Goal: Information Seeking & Learning: Learn about a topic

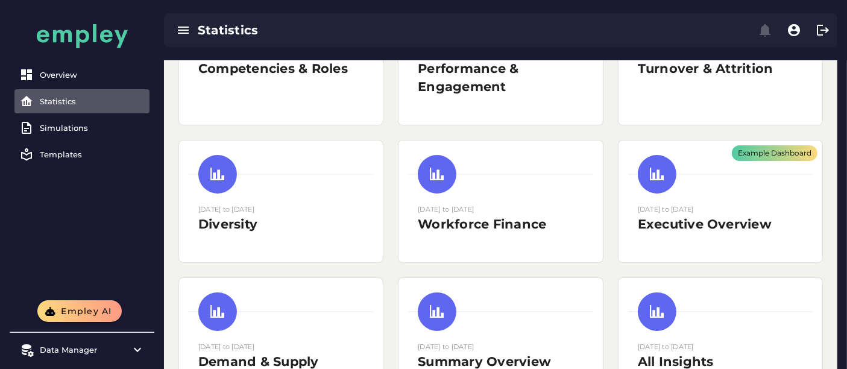
scroll to position [188, 0]
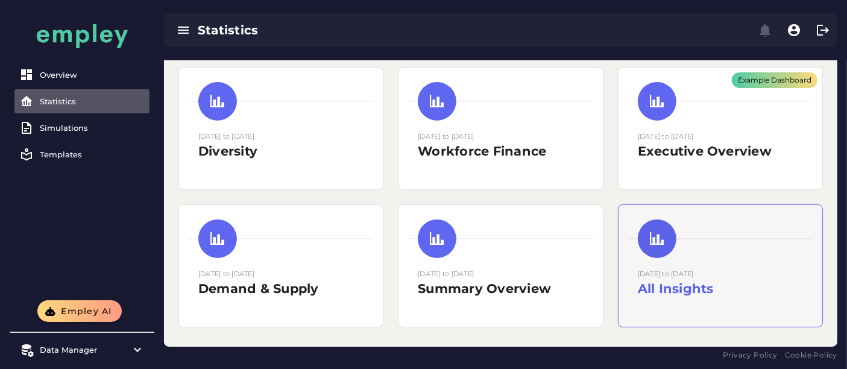
click at [708, 261] on div "[DATE] to [DATE] All Insights" at bounding box center [721, 266] width 204 height 122
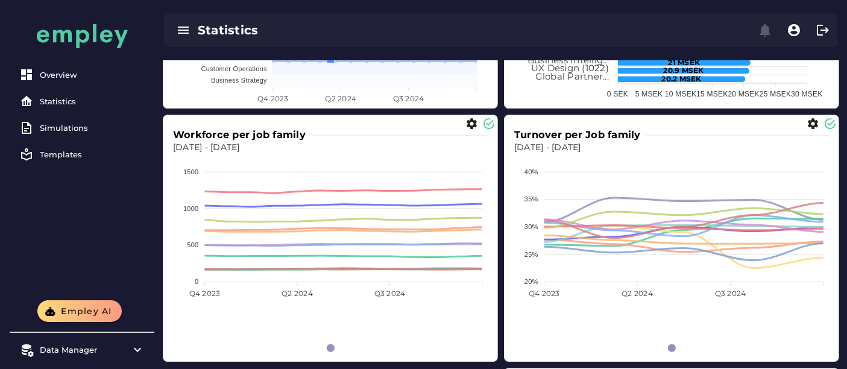
scroll to position [3366, 0]
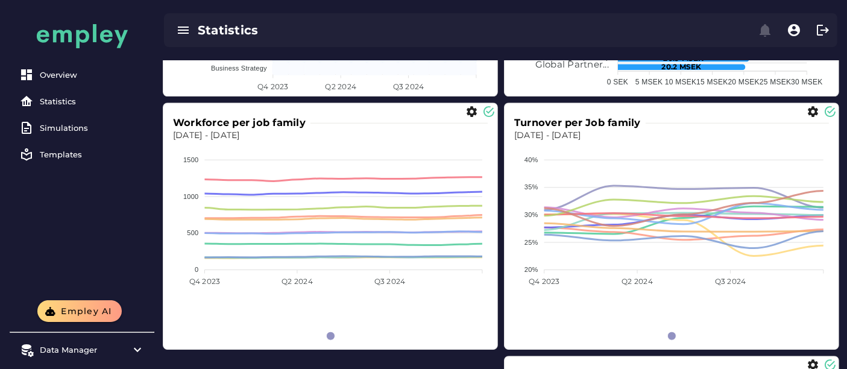
click at [320, 318] on div "Business Strategy Customer Operations Data & Analytics Design Engineering Finan…" at bounding box center [330, 339] width 315 height 103
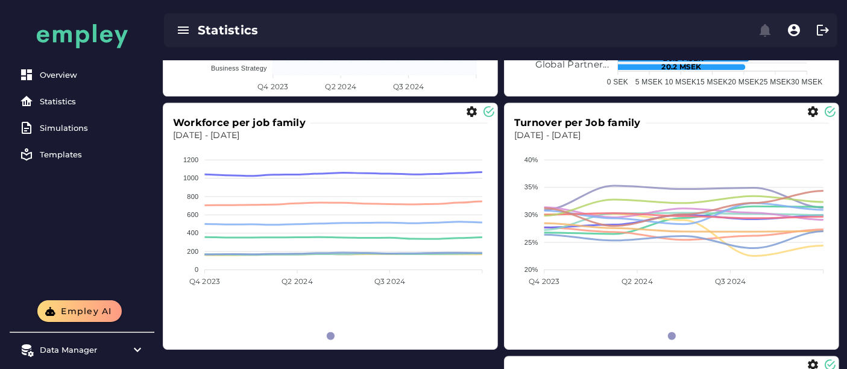
click at [262, 304] on div "Business Strategy Customer Operations Data & Analytics Design Engineering Finan…" at bounding box center [330, 339] width 315 height 103
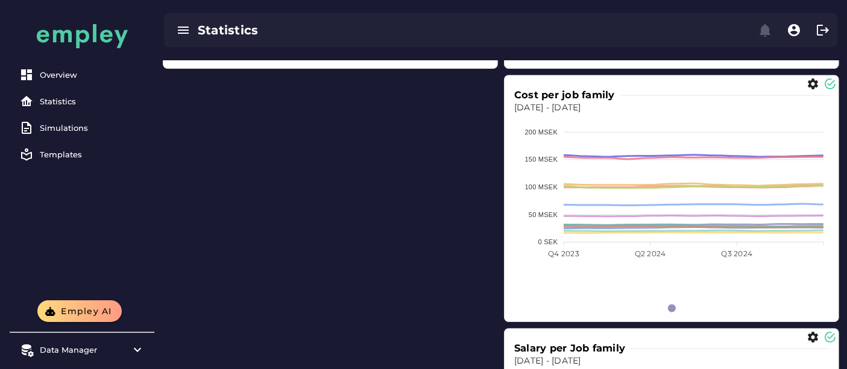
scroll to position [3650, 0]
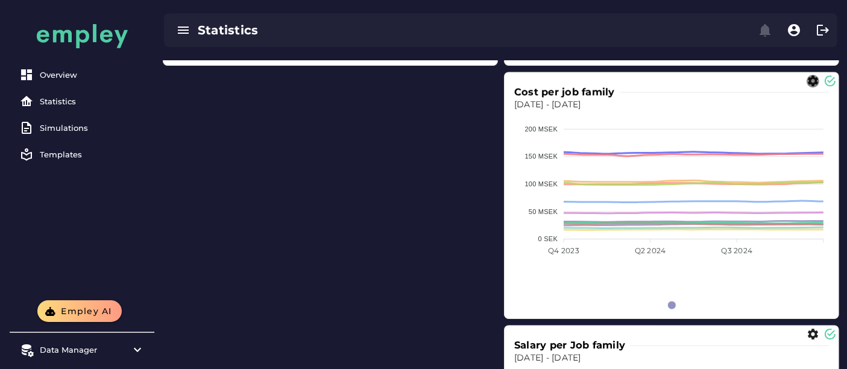
click at [812, 78] on icon "button" at bounding box center [813, 81] width 13 height 13
click at [770, 127] on span "LINE" at bounding box center [763, 123] width 24 height 14
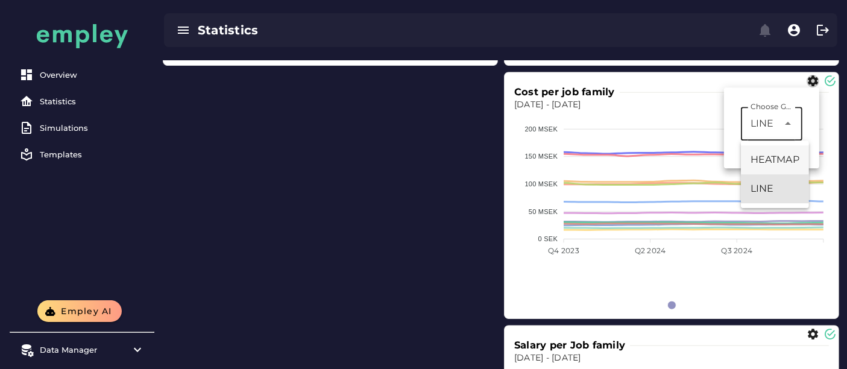
click at [767, 163] on div "HEATMAP" at bounding box center [775, 160] width 49 height 14
type input "*******"
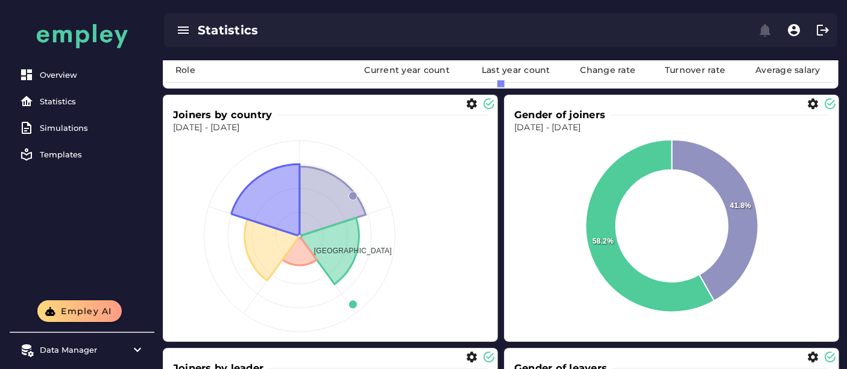
scroll to position [4768, 0]
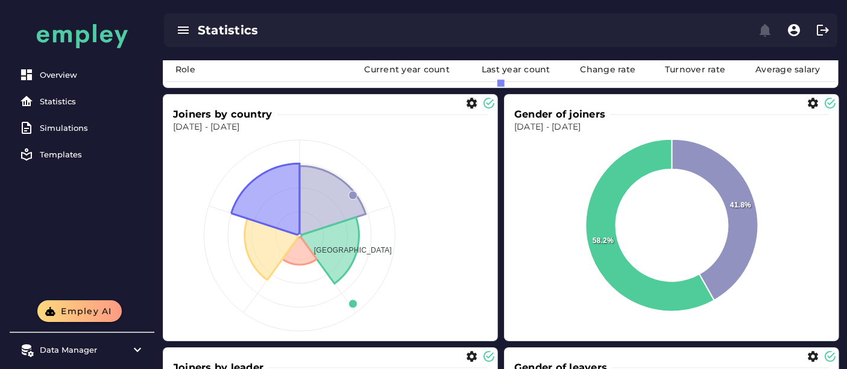
click at [473, 104] on icon "button" at bounding box center [472, 103] width 13 height 13
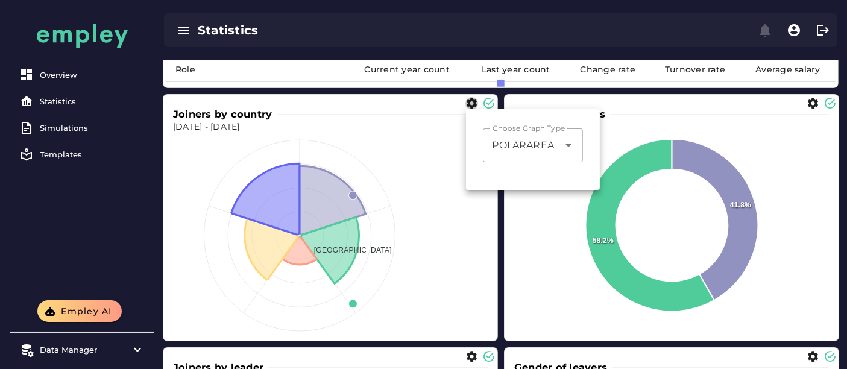
click at [513, 152] on div "POLARAREA *********" at bounding box center [521, 145] width 76 height 34
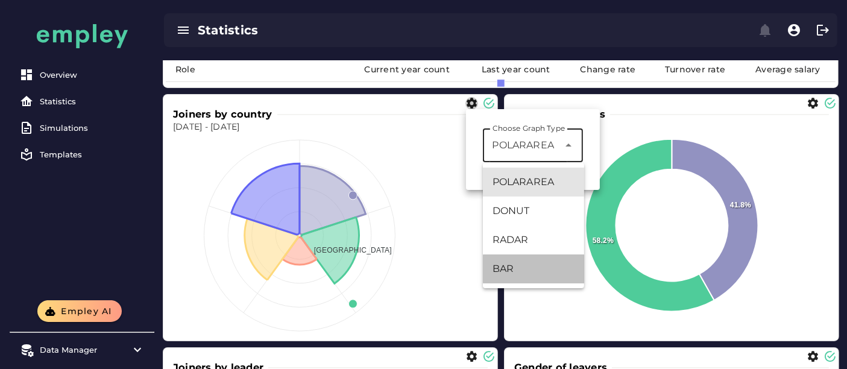
click at [516, 266] on div "BAR" at bounding box center [534, 269] width 82 height 14
type input "***"
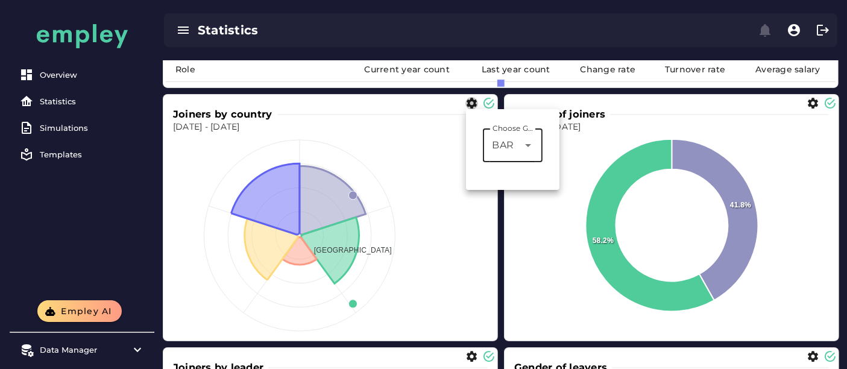
click at [136, 239] on div "Overview Statistics Simulations Templates" at bounding box center [82, 150] width 145 height 300
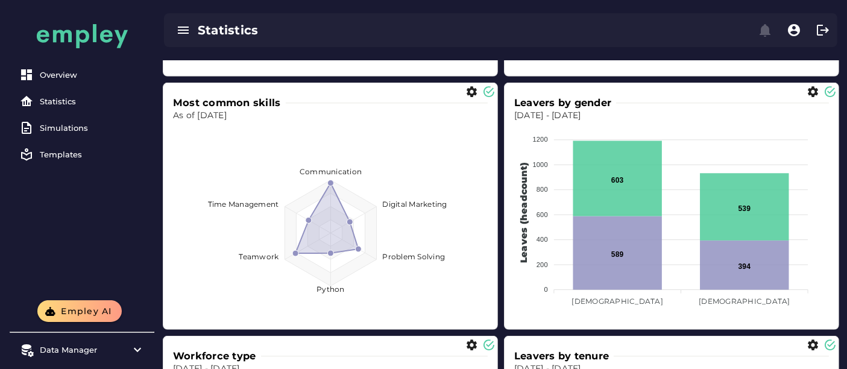
scroll to position [5287, 0]
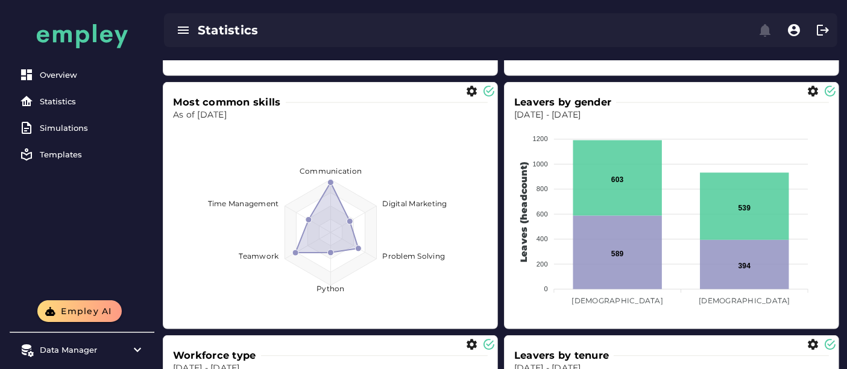
click at [612, 296] on foreignobject at bounding box center [671, 223] width 315 height 204
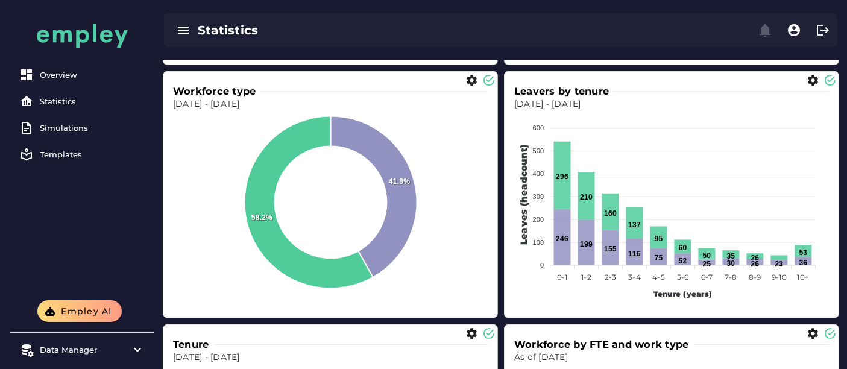
scroll to position [5550, 0]
drag, startPoint x: 220, startPoint y: 95, endPoint x: 194, endPoint y: 104, distance: 27.8
click at [194, 104] on p "[DATE] - [DATE]" at bounding box center [330, 105] width 315 height 12
click at [809, 83] on icon "button" at bounding box center [813, 81] width 13 height 13
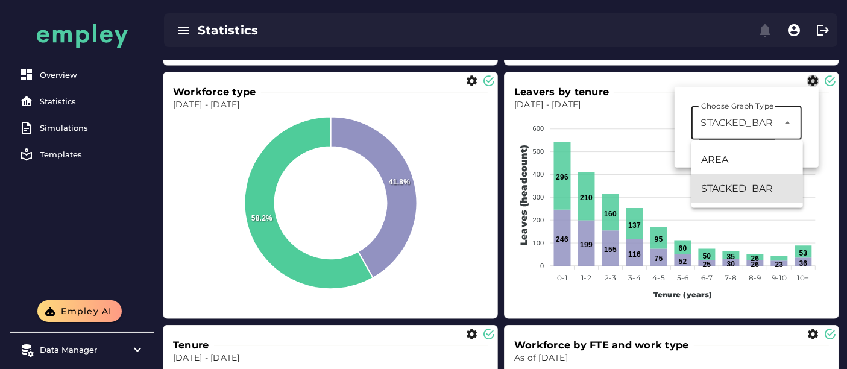
click at [776, 121] on div "**********" at bounding box center [735, 123] width 87 height 34
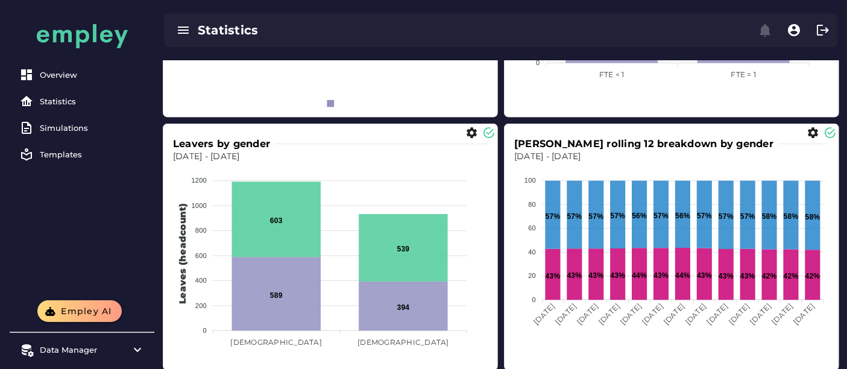
scroll to position [6038, 0]
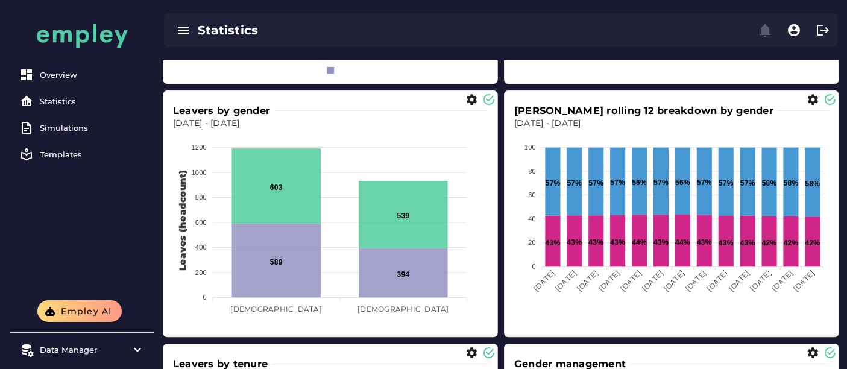
click at [405, 309] on tspan "[DEMOGRAPHIC_DATA]" at bounding box center [404, 309] width 92 height 9
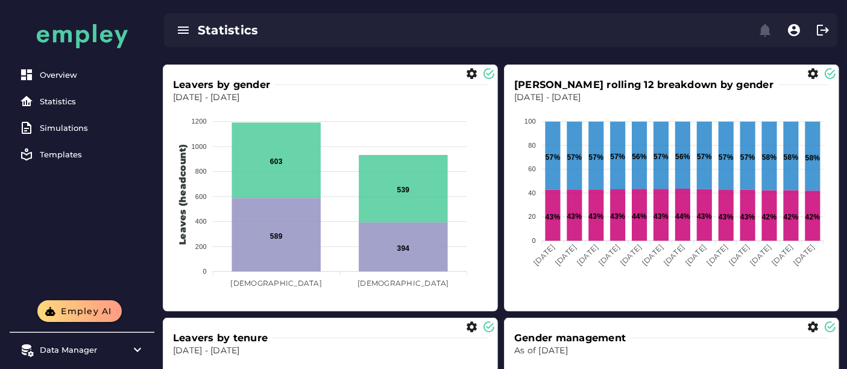
scroll to position [6065, 0]
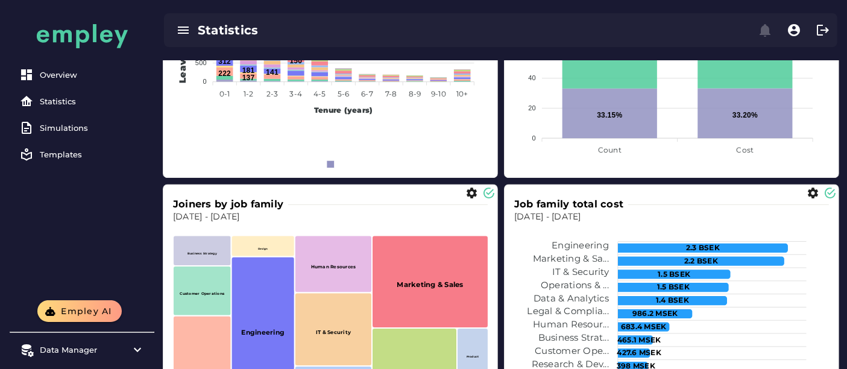
scroll to position [7052, 0]
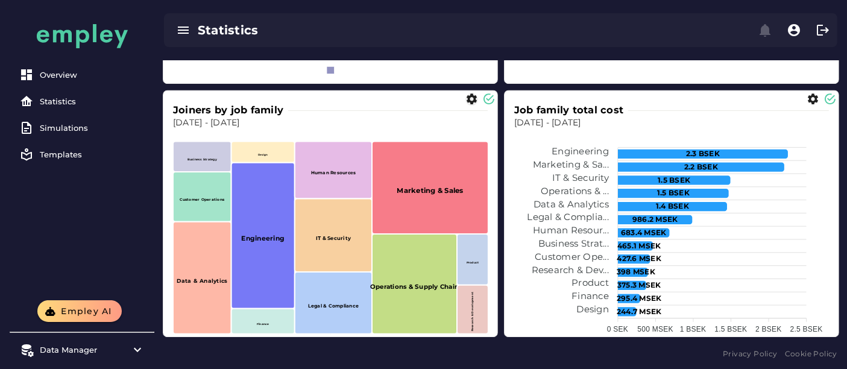
click at [470, 94] on icon "button" at bounding box center [472, 99] width 13 height 13
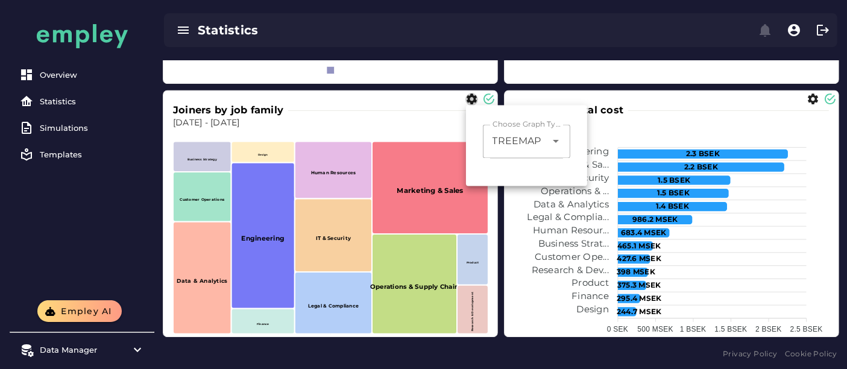
click at [499, 134] on span "TREEMAP" at bounding box center [517, 141] width 49 height 14
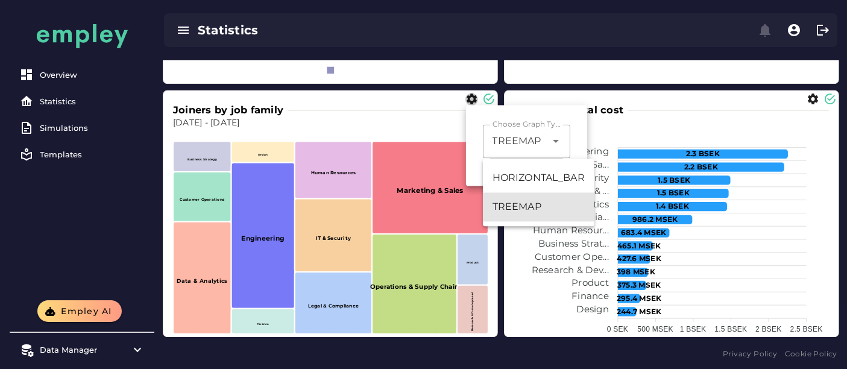
click at [427, 119] on p "[DATE] - [DATE]" at bounding box center [330, 123] width 315 height 12
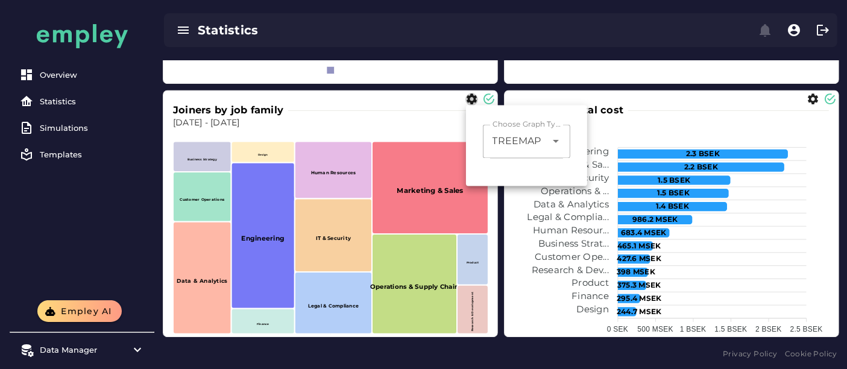
click at [427, 119] on p "[DATE] - [DATE]" at bounding box center [330, 123] width 315 height 12
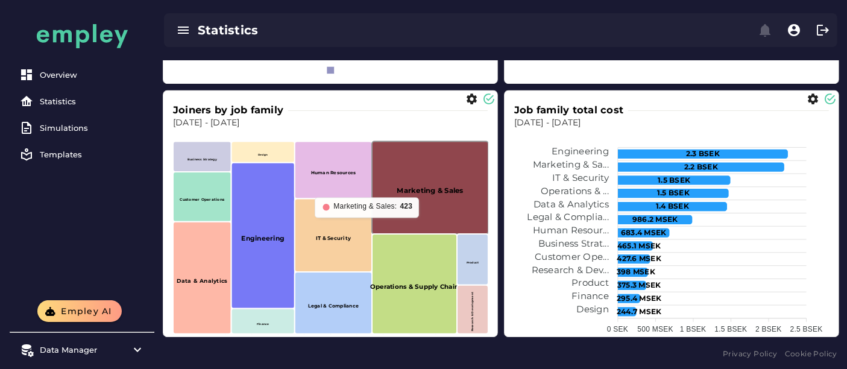
click at [422, 197] on rect at bounding box center [430, 187] width 116 height 92
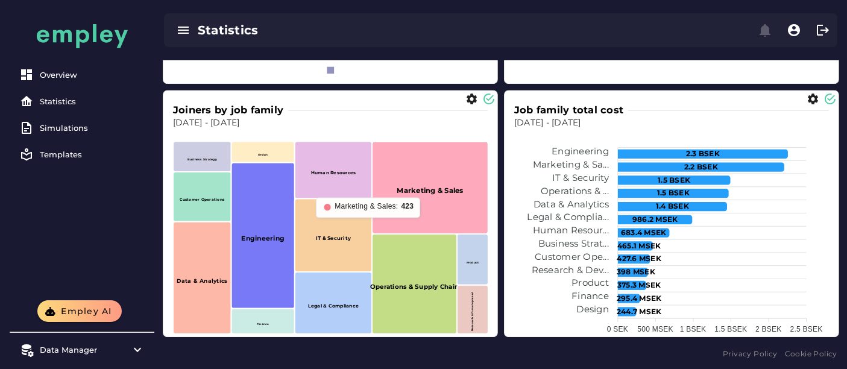
drag, startPoint x: 422, startPoint y: 197, endPoint x: 388, endPoint y: 192, distance: 34.7
click at [388, 192] on rect at bounding box center [430, 187] width 116 height 92
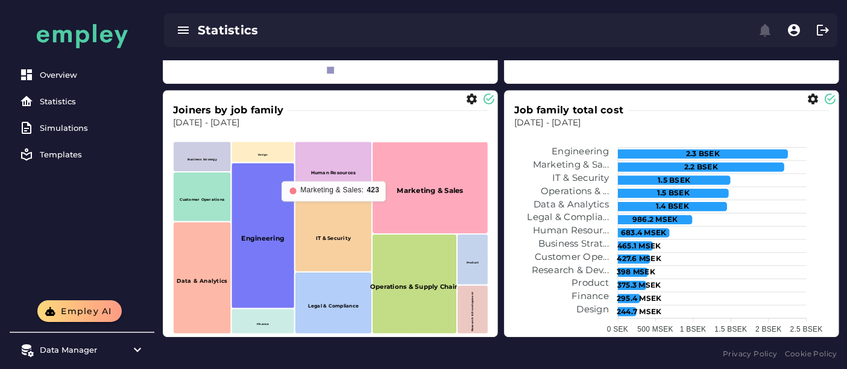
click at [388, 180] on rect at bounding box center [430, 187] width 116 height 92
